Goal: Check status: Check status

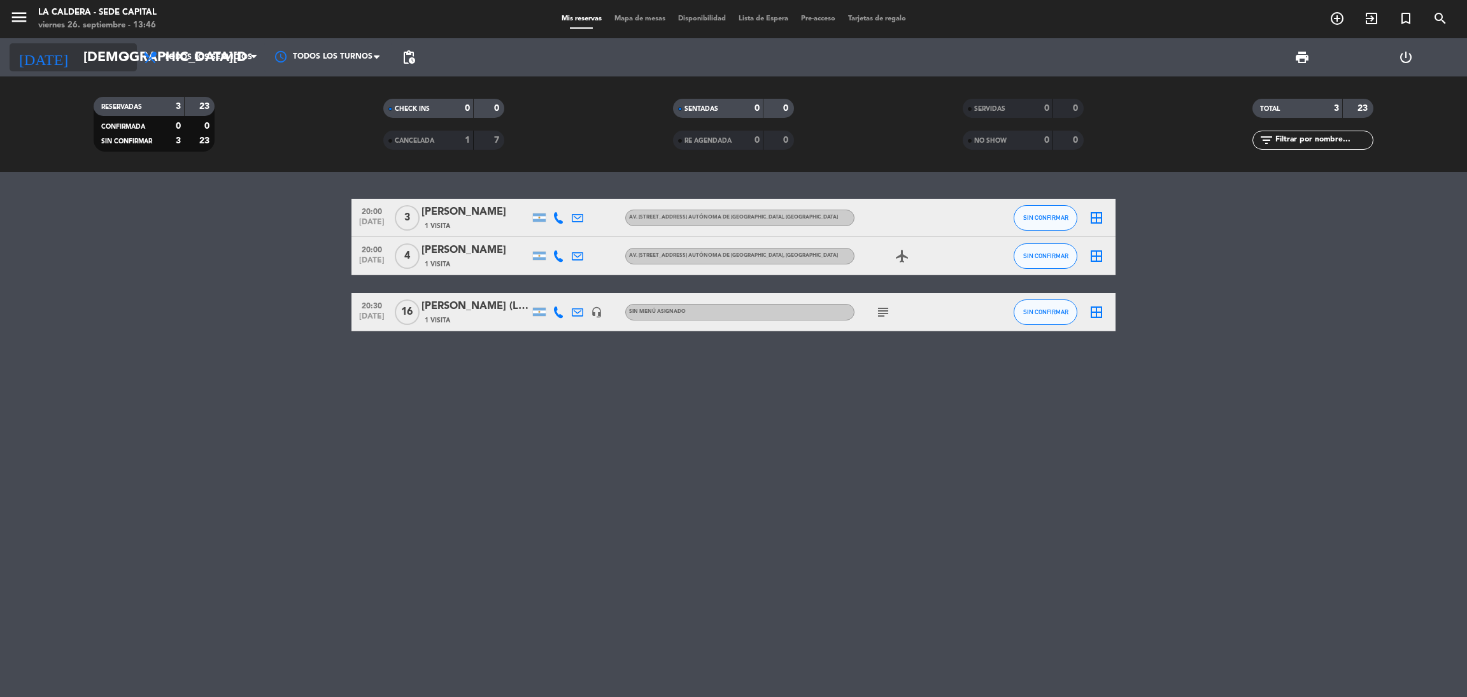
click at [77, 57] on input "[DEMOGRAPHIC_DATA][DATE]" at bounding box center [164, 57] width 175 height 29
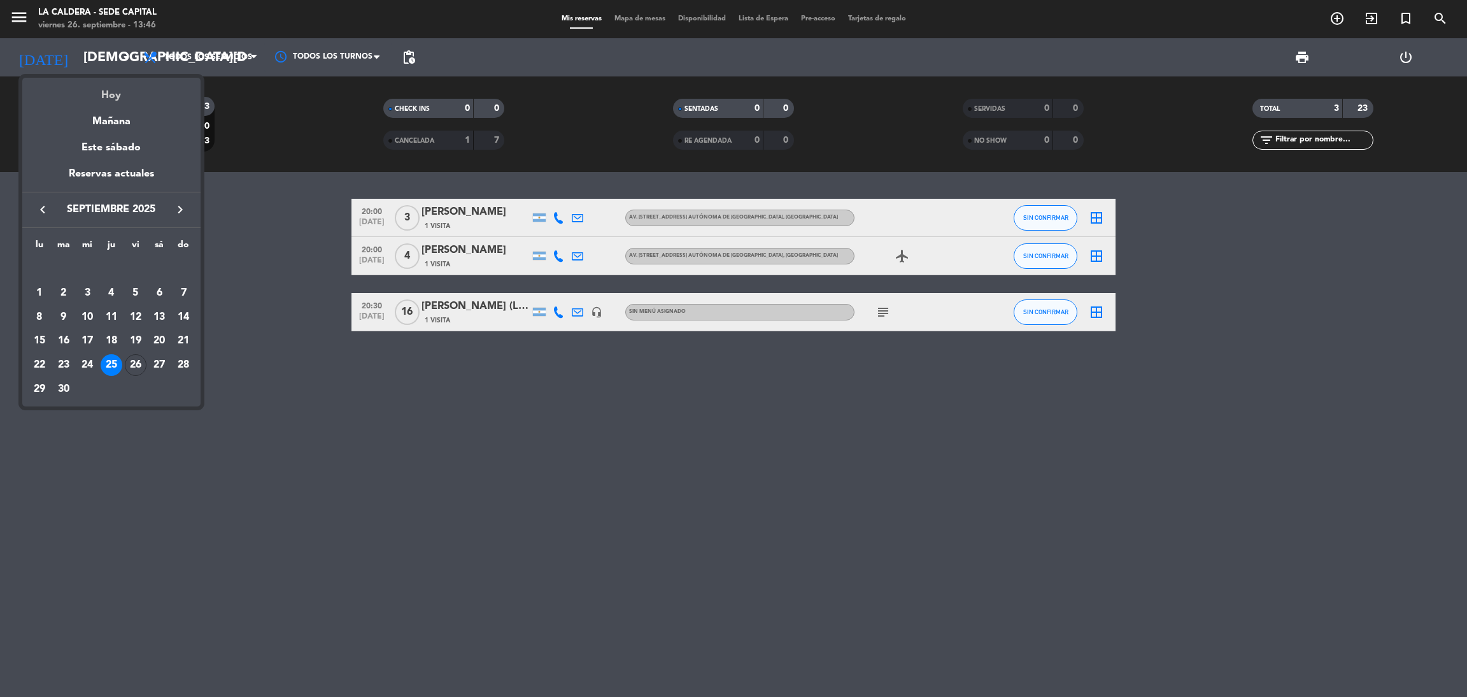
click at [95, 93] on div "Hoy" at bounding box center [111, 91] width 178 height 26
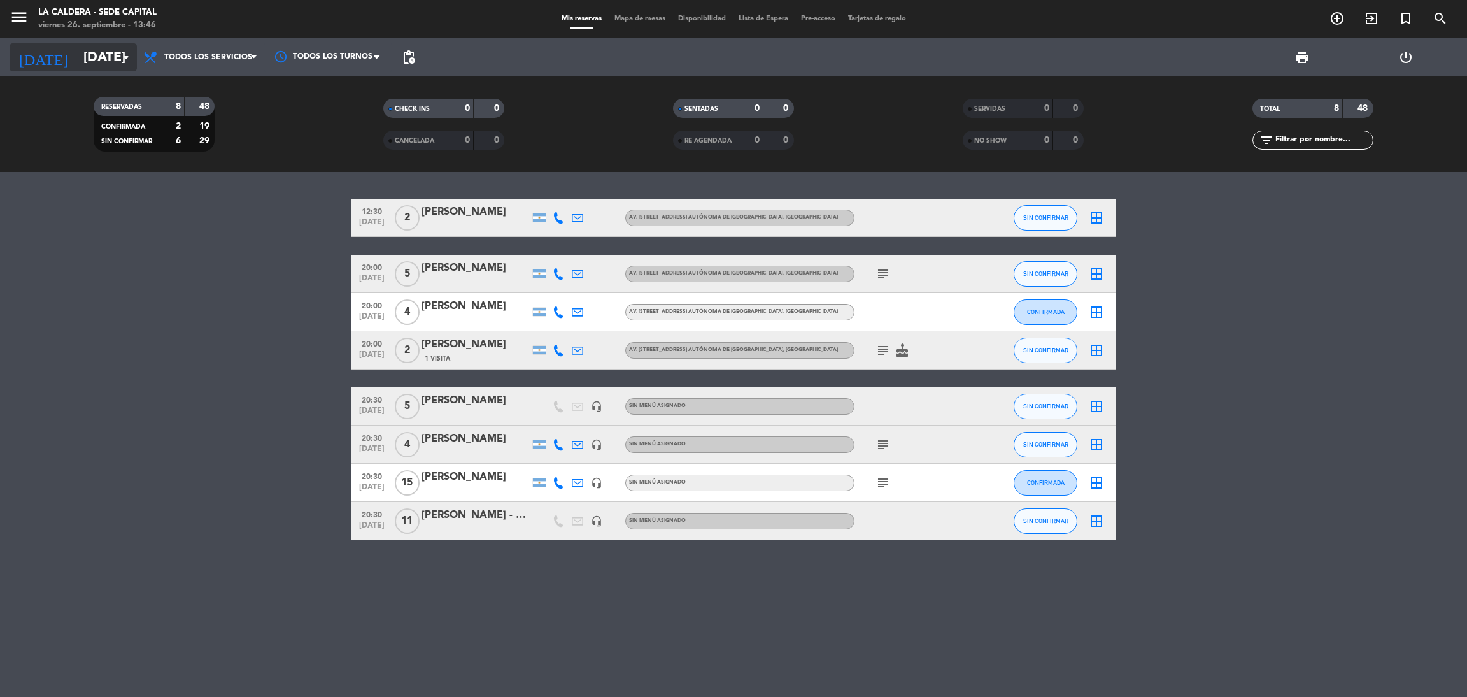
click at [125, 57] on icon "arrow_drop_down" at bounding box center [125, 57] width 15 height 15
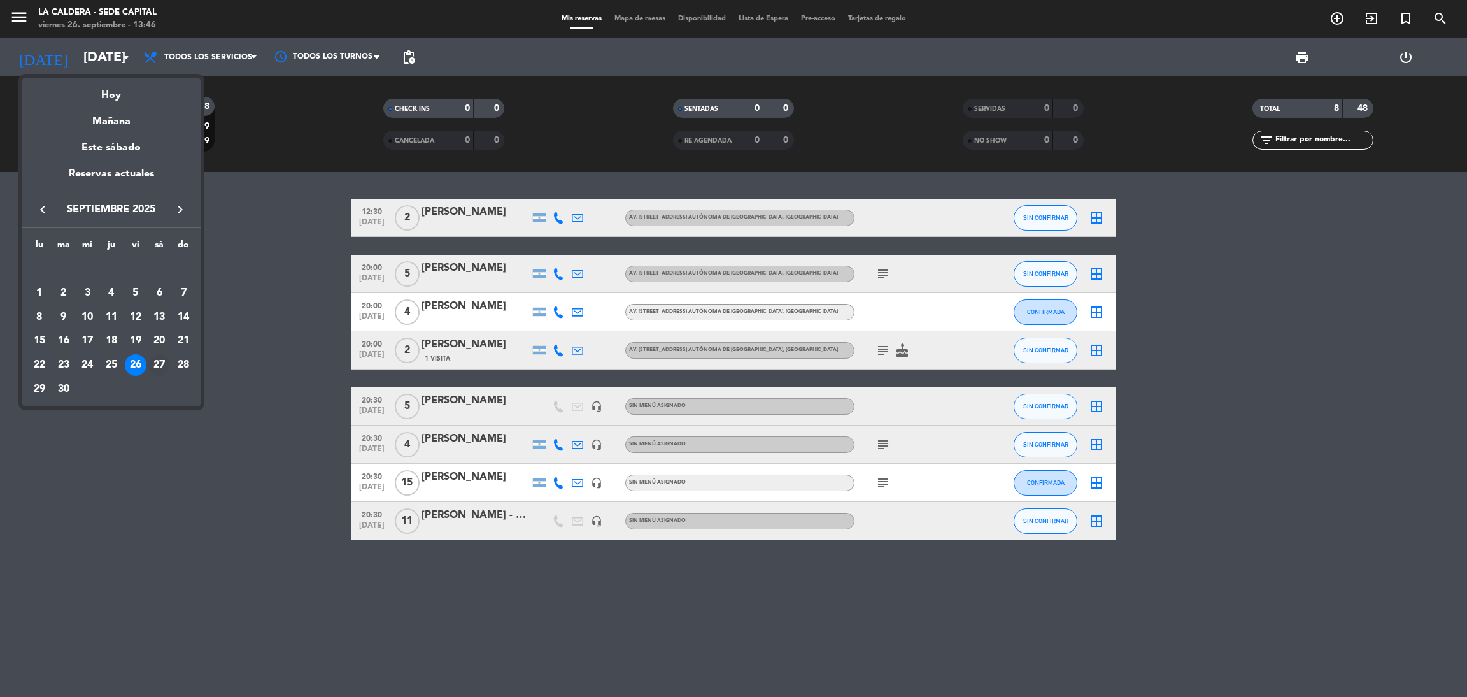
click at [148, 360] on div "27" at bounding box center [159, 365] width 22 height 22
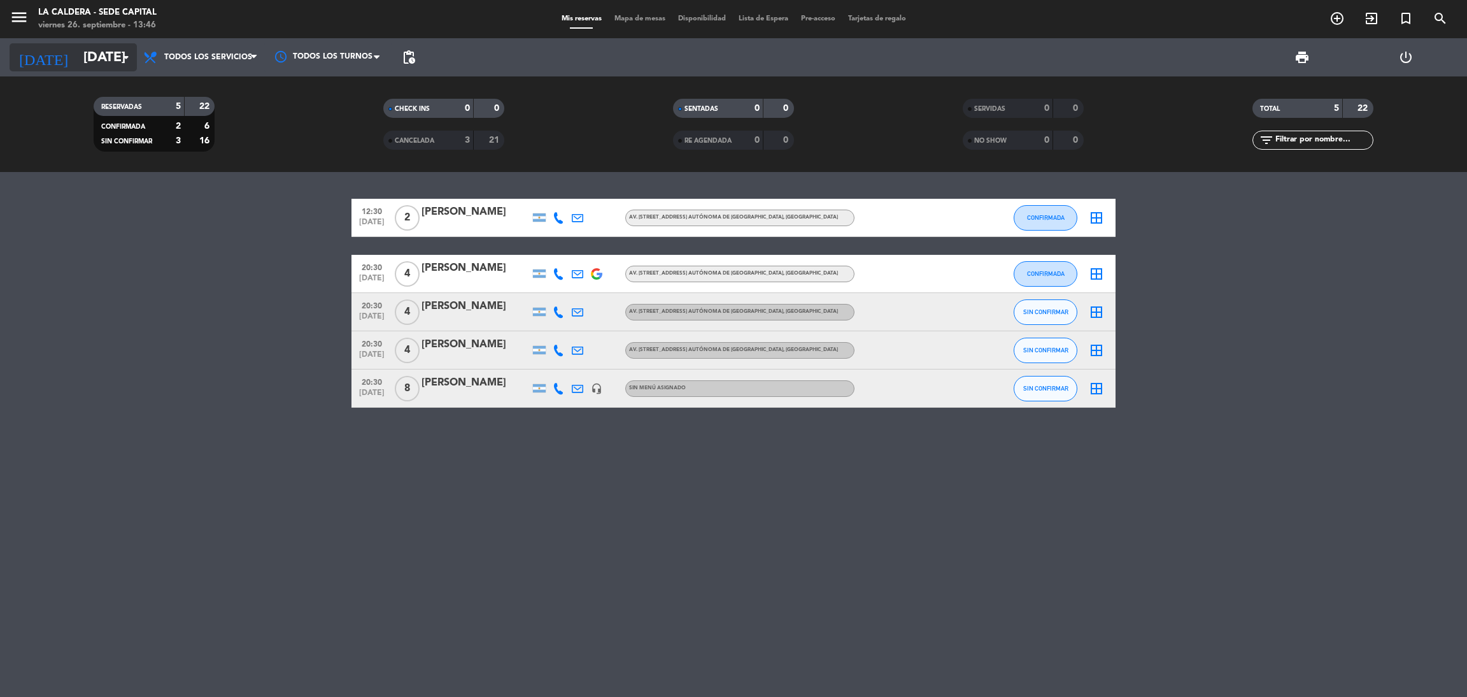
click at [111, 61] on input "[DATE]" at bounding box center [164, 57] width 175 height 29
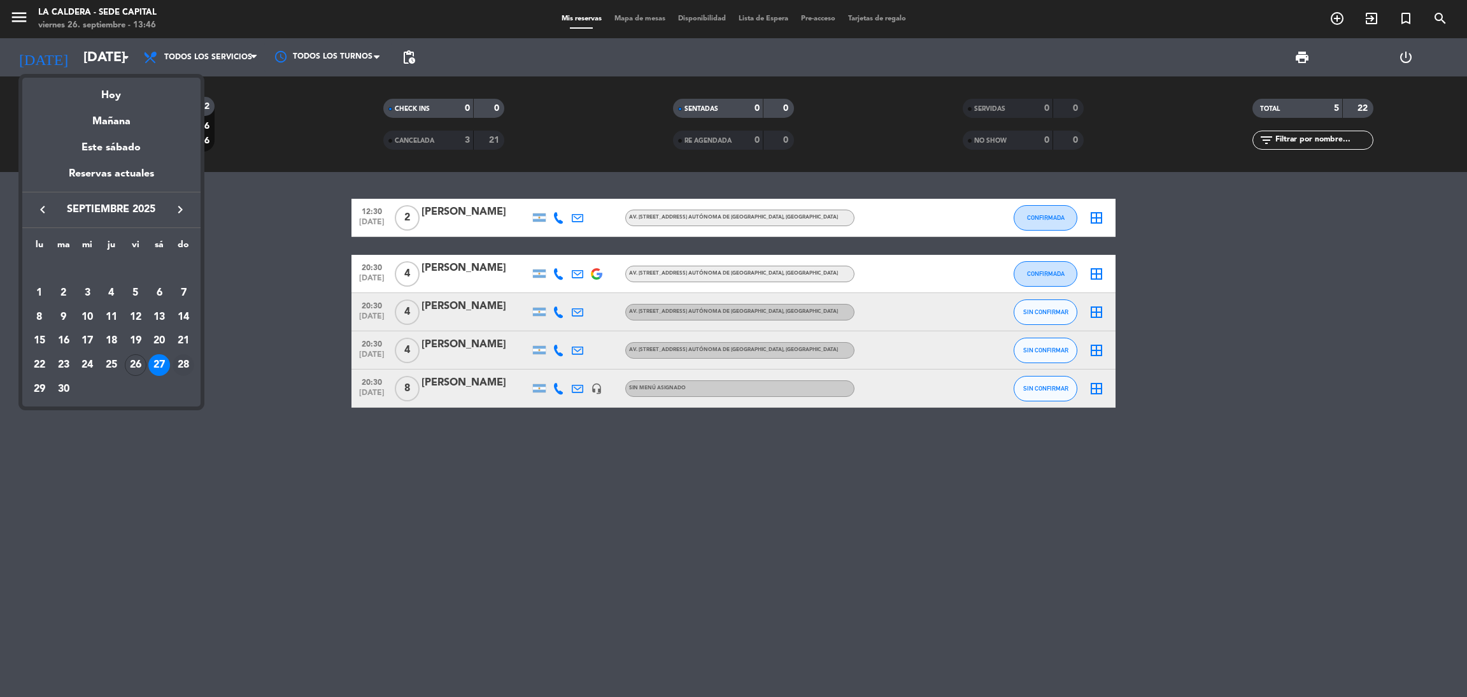
click at [188, 369] on div "28" at bounding box center [184, 365] width 22 height 22
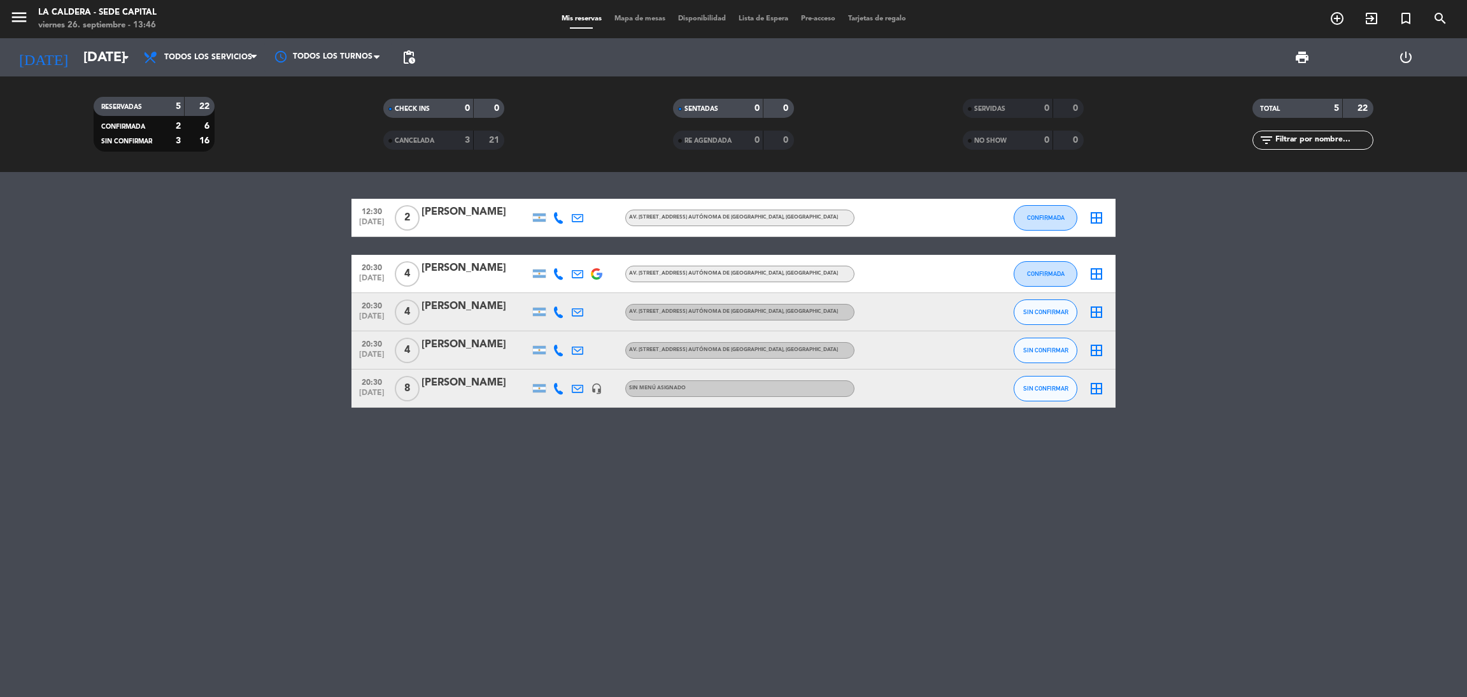
type input "[DATE]"
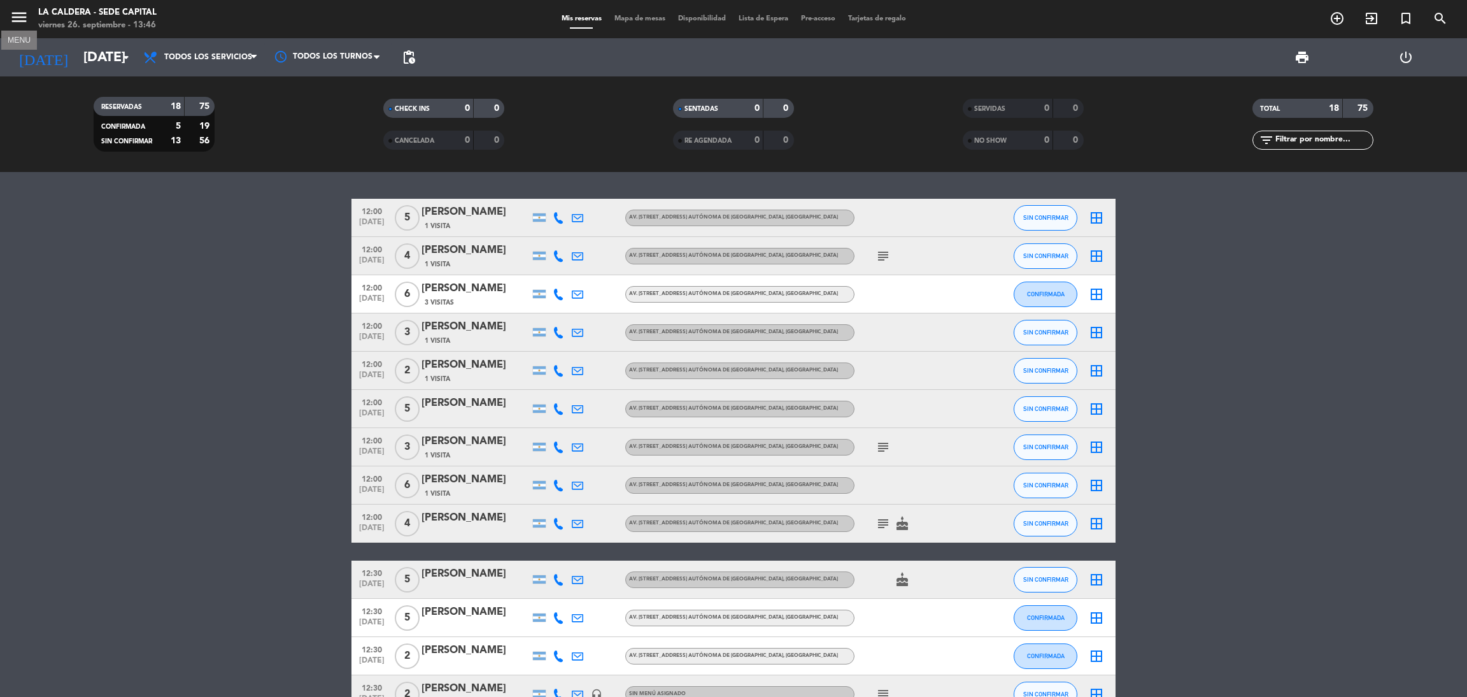
click at [20, 13] on icon "menu" at bounding box center [19, 17] width 19 height 19
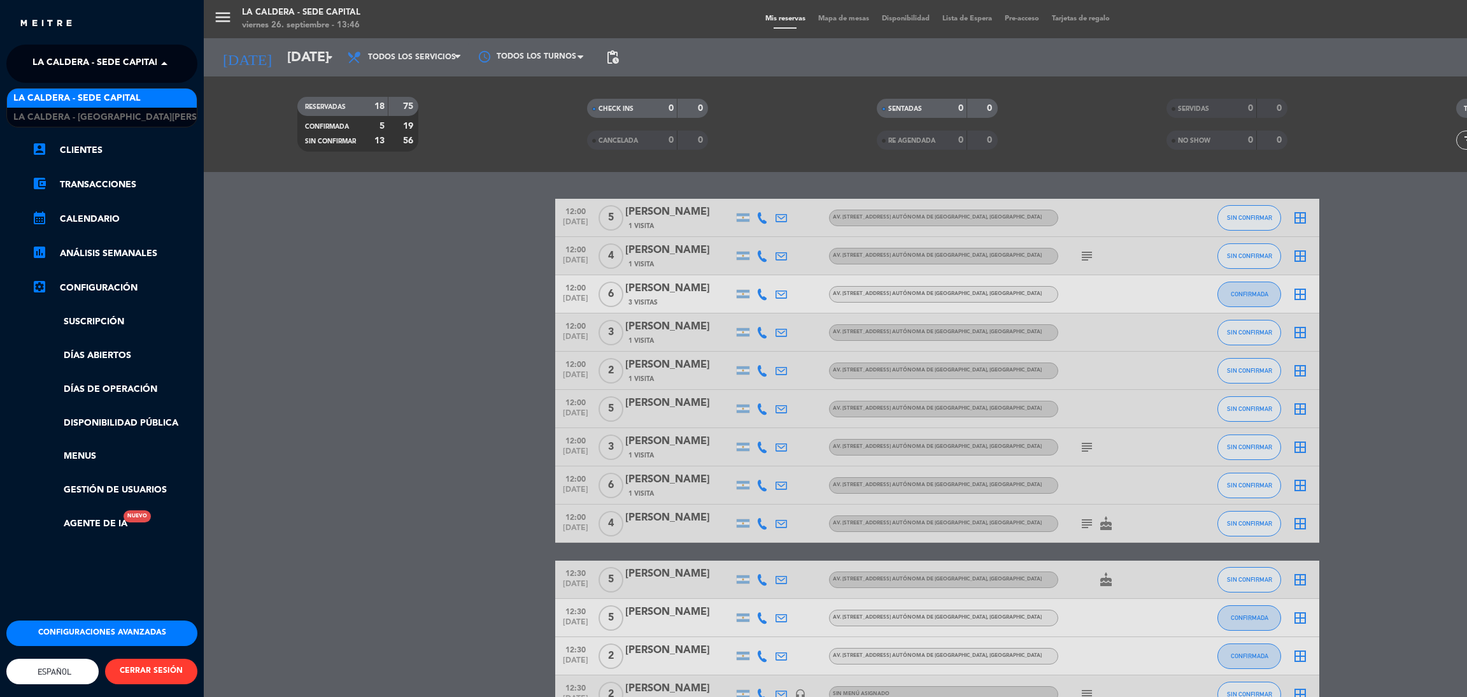
click at [153, 54] on span "La Caldera - Sede Capital" at bounding box center [95, 63] width 127 height 27
click at [153, 115] on span "La Caldera - [GEOGRAPHIC_DATA][PERSON_NAME]" at bounding box center [129, 117] width 232 height 15
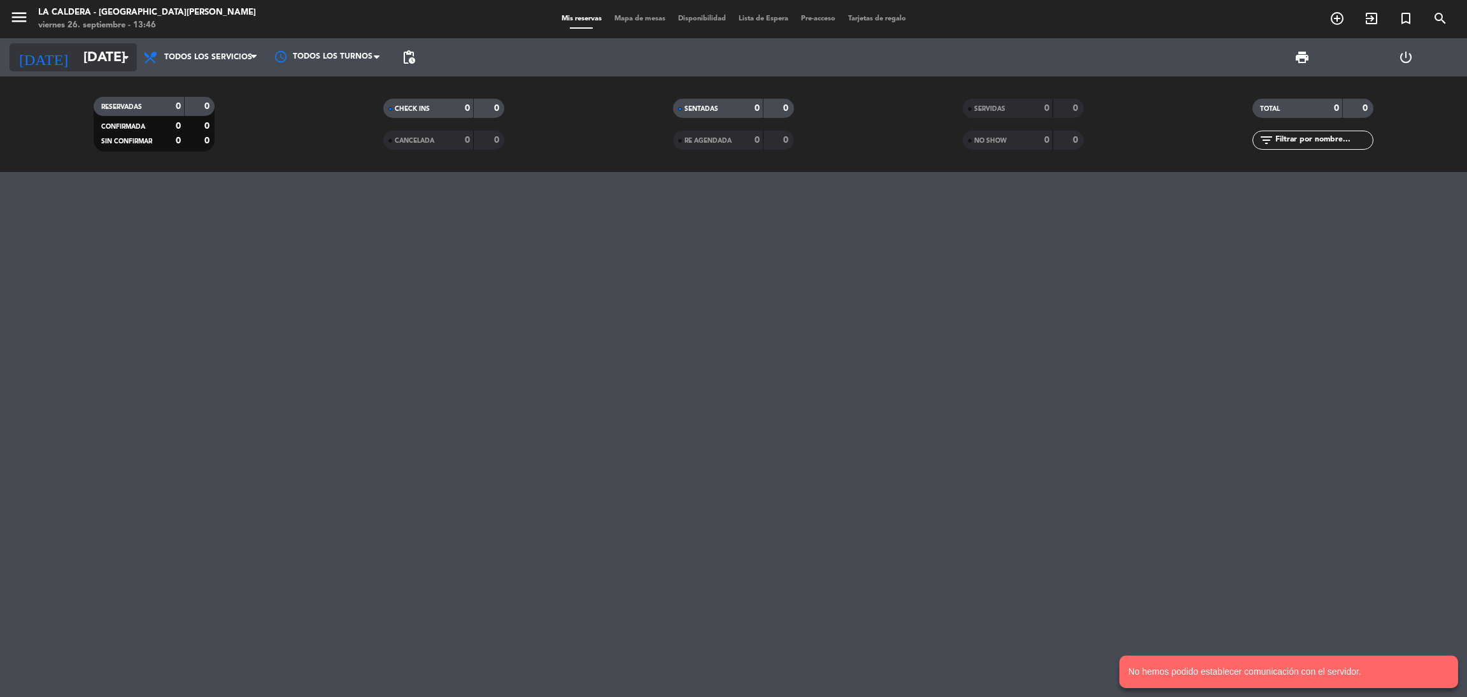
click at [77, 59] on input "[DATE]" at bounding box center [164, 57] width 175 height 29
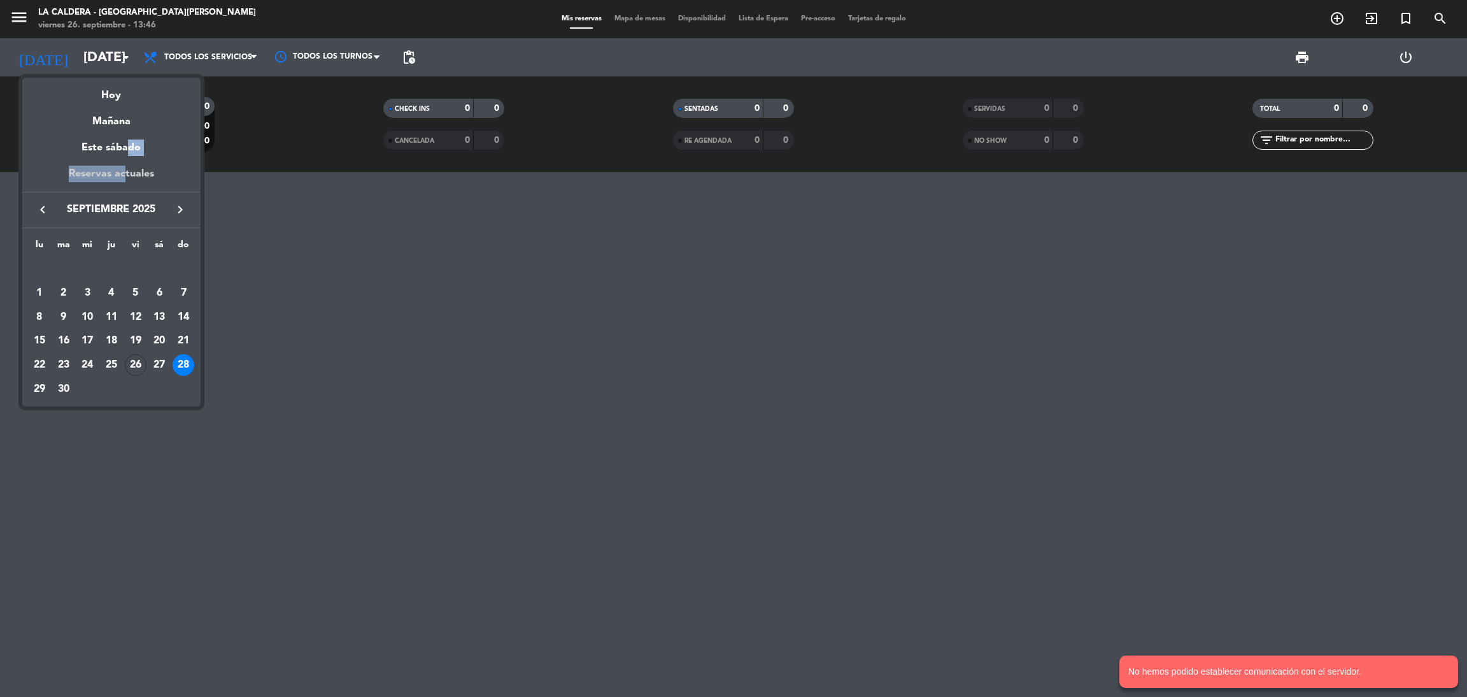
click at [121, 168] on div "semana que viene esta semana semana previa misma semana del año anterior [DATE]…" at bounding box center [111, 153] width 178 height 150
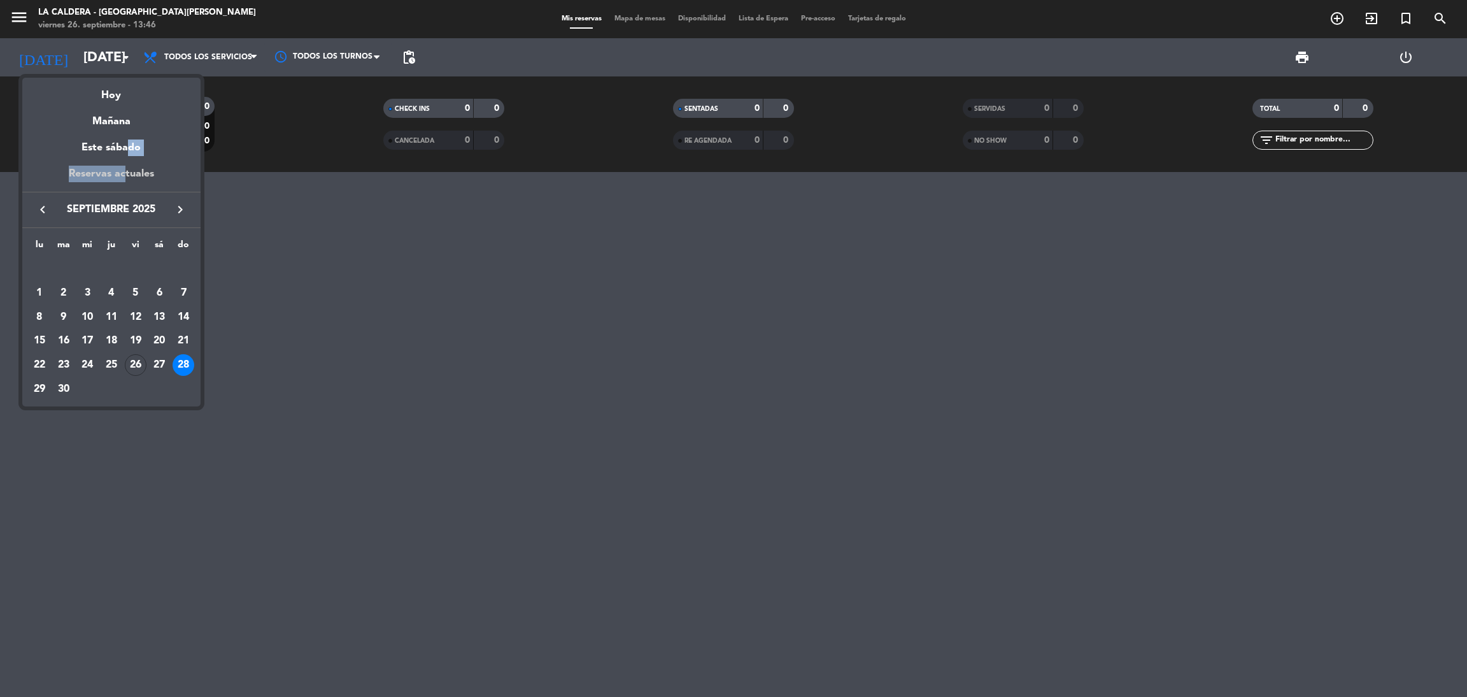
click at [121, 168] on div "Reservas actuales" at bounding box center [111, 179] width 178 height 26
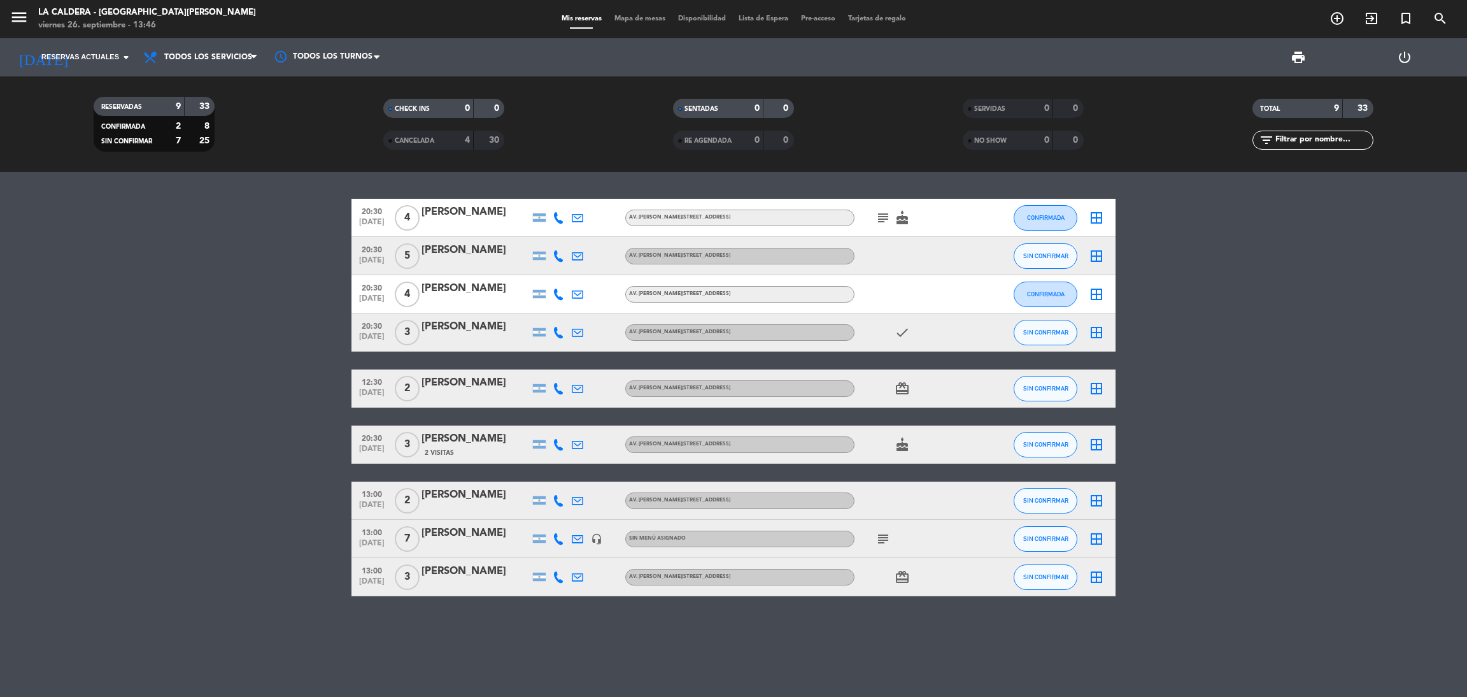
click at [131, 233] on bookings-row "20:30 [DATE] 4 [PERSON_NAME] Av. [PERSON_NAME][STREET_ADDRESS] subject cake CON…" at bounding box center [733, 397] width 1467 height 397
